Goal: Information Seeking & Learning: Learn about a topic

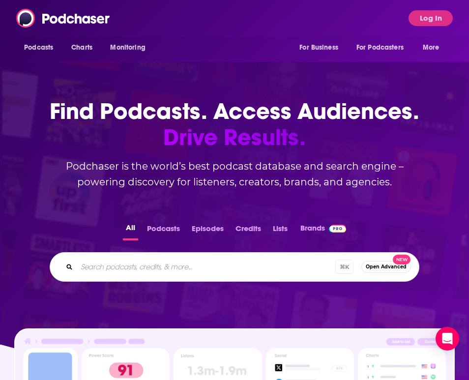
click at [100, 280] on div "⌘ K Open Advanced New" at bounding box center [235, 267] width 370 height 30
click at [94, 271] on input "Search podcasts, credits, & more..." at bounding box center [219, 267] width 285 height 16
type input "fearless founders"
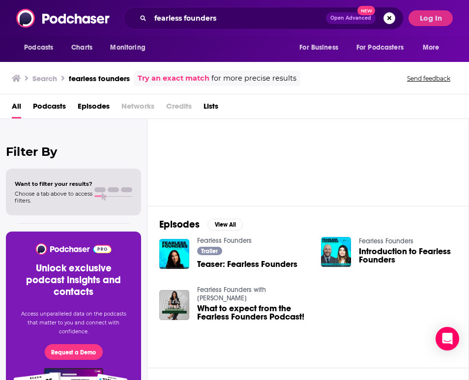
scroll to position [18, 0]
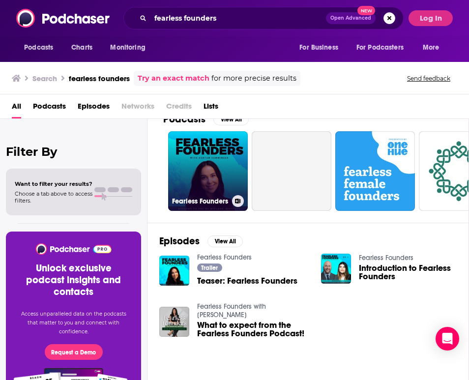
click at [219, 198] on h3 "Fearless Founders" at bounding box center [200, 201] width 56 height 8
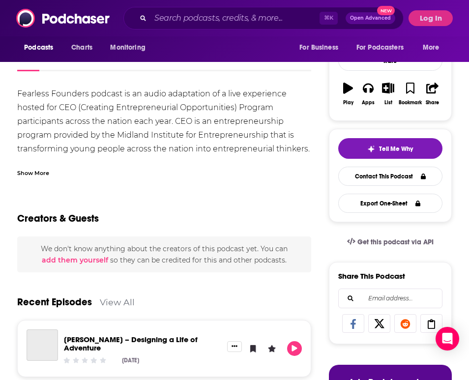
scroll to position [83, 0]
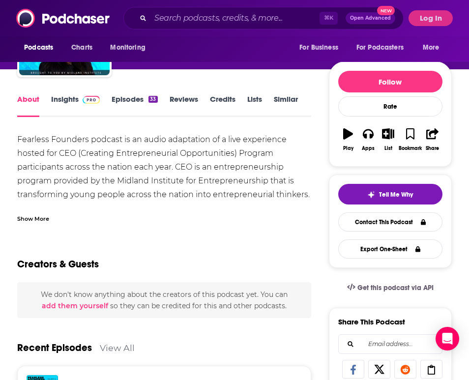
click at [89, 99] on img at bounding box center [91, 100] width 17 height 8
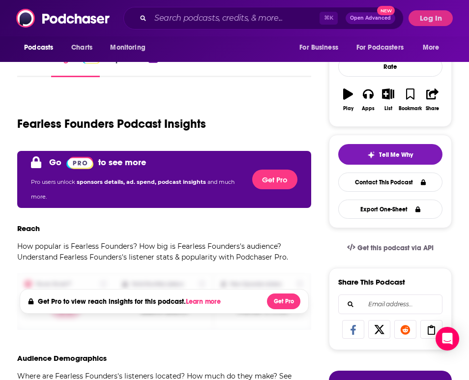
scroll to position [124, 0]
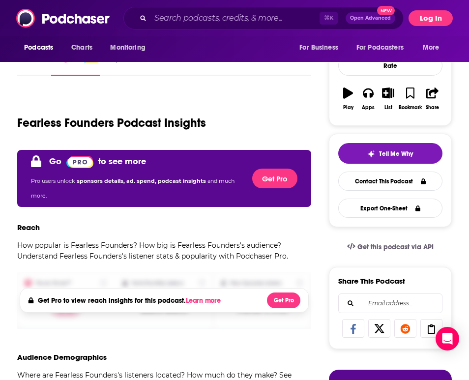
click at [430, 19] on button "Log In" at bounding box center [431, 18] width 44 height 16
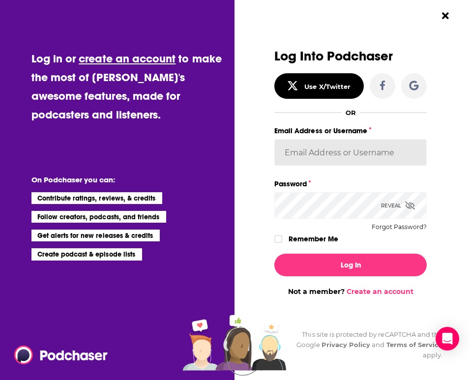
click at [337, 151] on input "Email Address or Username" at bounding box center [351, 152] width 153 height 27
click at [305, 156] on input "alignPR" at bounding box center [351, 152] width 153 height 27
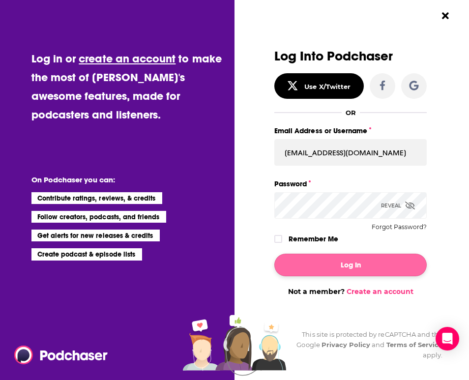
type input "[EMAIL_ADDRESS][DOMAIN_NAME]"
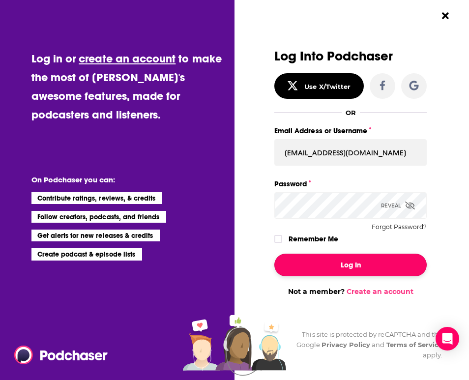
click at [340, 256] on button "Log In" at bounding box center [351, 265] width 153 height 23
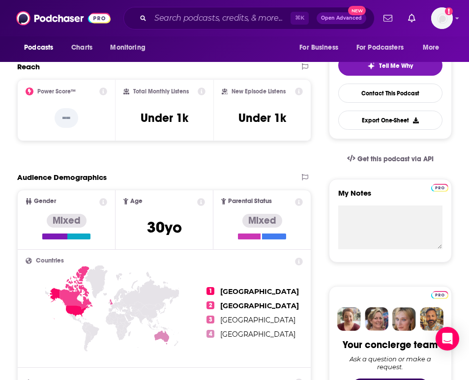
scroll to position [187, 0]
